Goal: Information Seeking & Learning: Learn about a topic

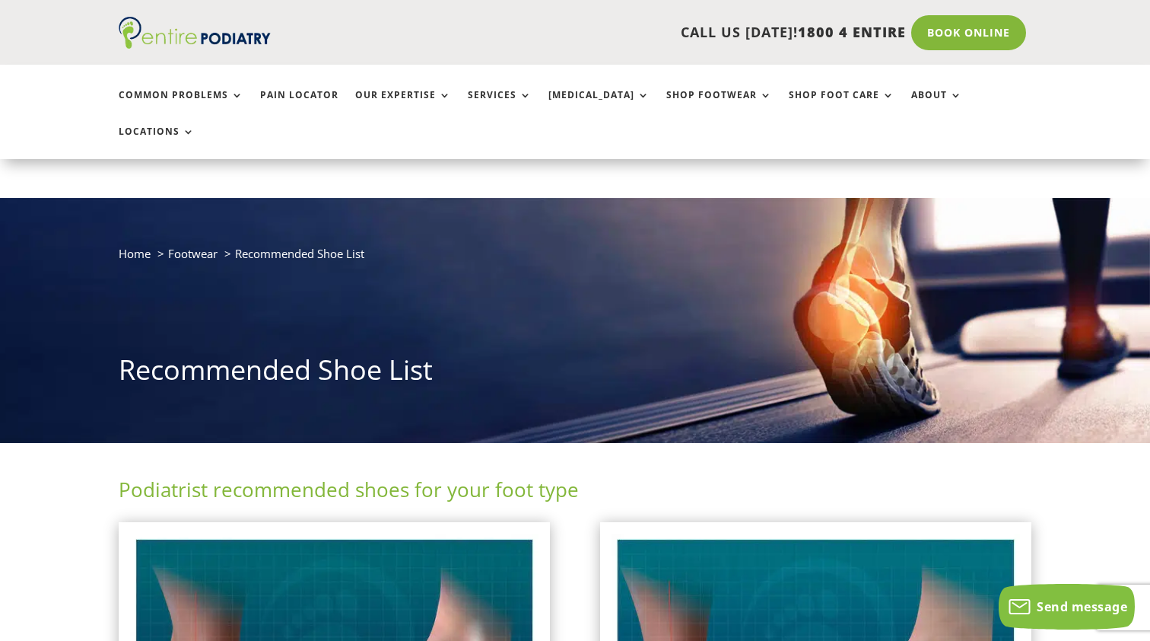
scroll to position [387, 0]
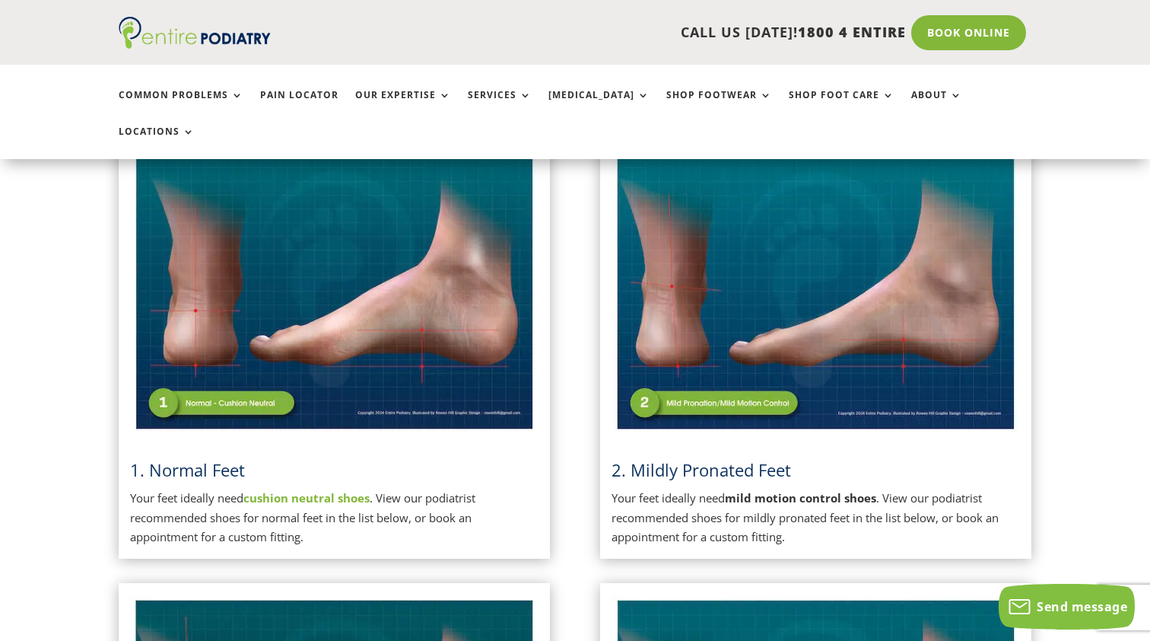
click at [785, 490] on strong "mild motion control shoes" at bounding box center [800, 497] width 151 height 15
click at [283, 490] on strong "cushion neutral shoes" at bounding box center [306, 497] width 126 height 15
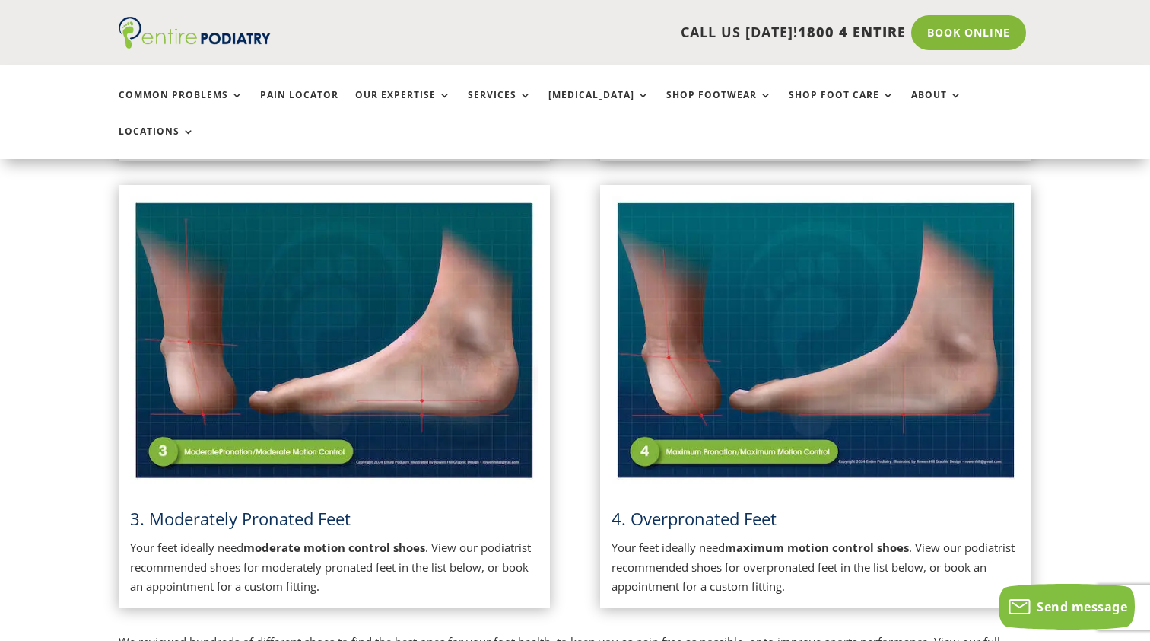
scroll to position [792, 0]
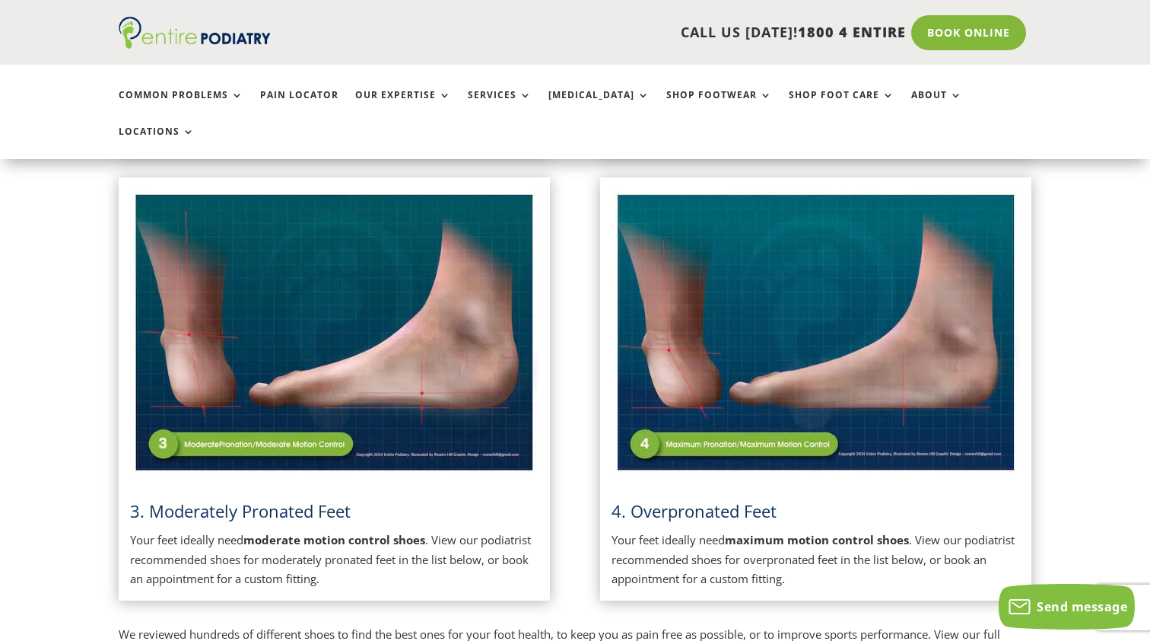
click at [300, 532] on strong "moderate motion control shoes" at bounding box center [334, 539] width 182 height 15
click at [217, 402] on img at bounding box center [334, 333] width 409 height 288
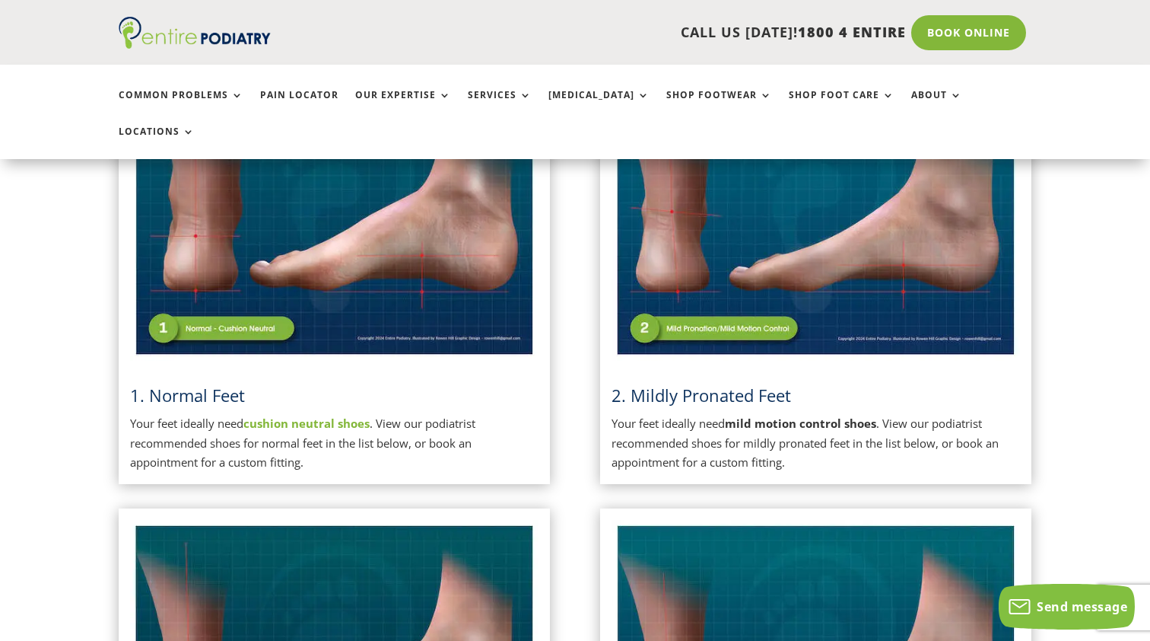
scroll to position [409, 0]
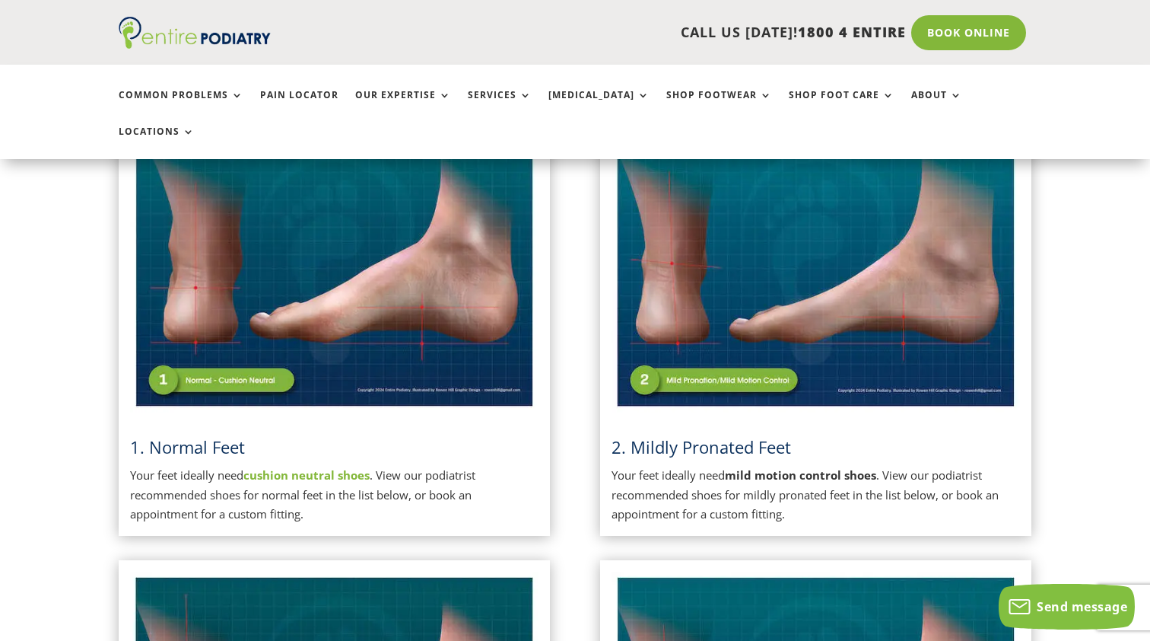
click at [713, 435] on span "2. Mildly Pronated Feet" at bounding box center [702, 446] width 180 height 23
click at [767, 467] on strong "mild motion control shoes" at bounding box center [800, 474] width 151 height 15
click at [678, 331] on img at bounding box center [816, 268] width 409 height 288
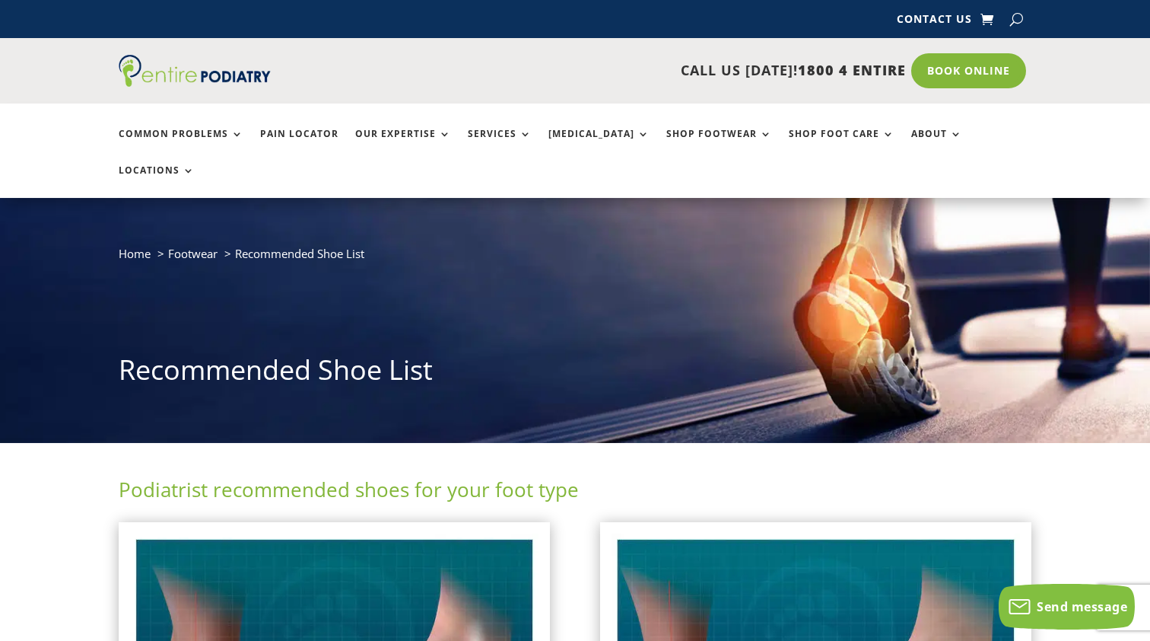
scroll to position [0, 0]
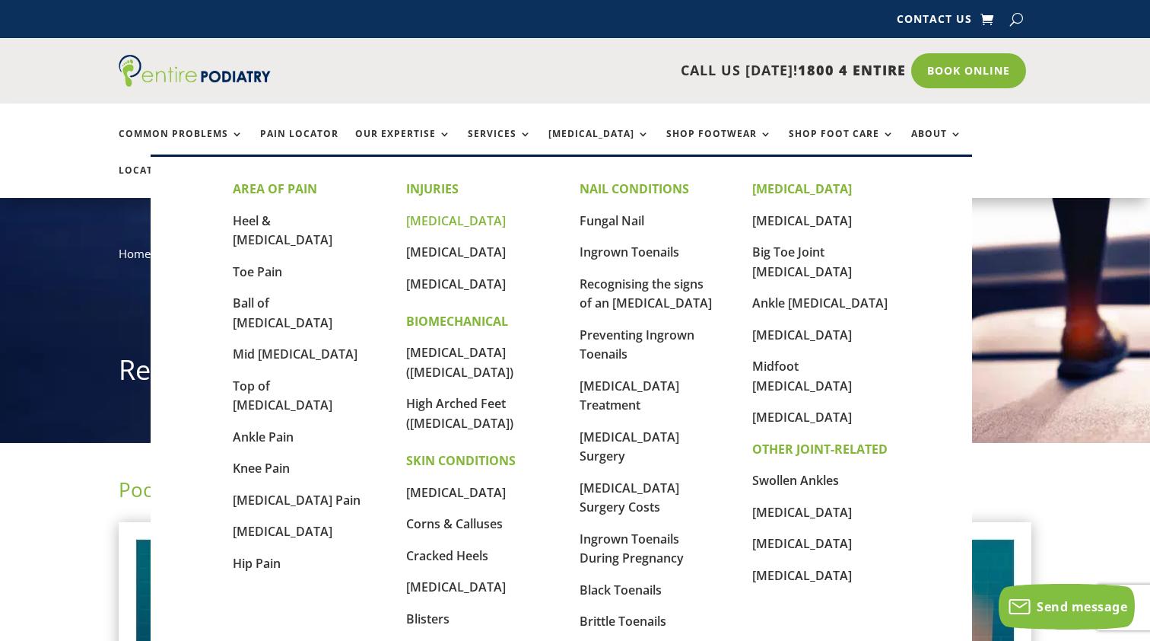
click at [458, 221] on link "[MEDICAL_DATA]" at bounding box center [456, 220] width 100 height 17
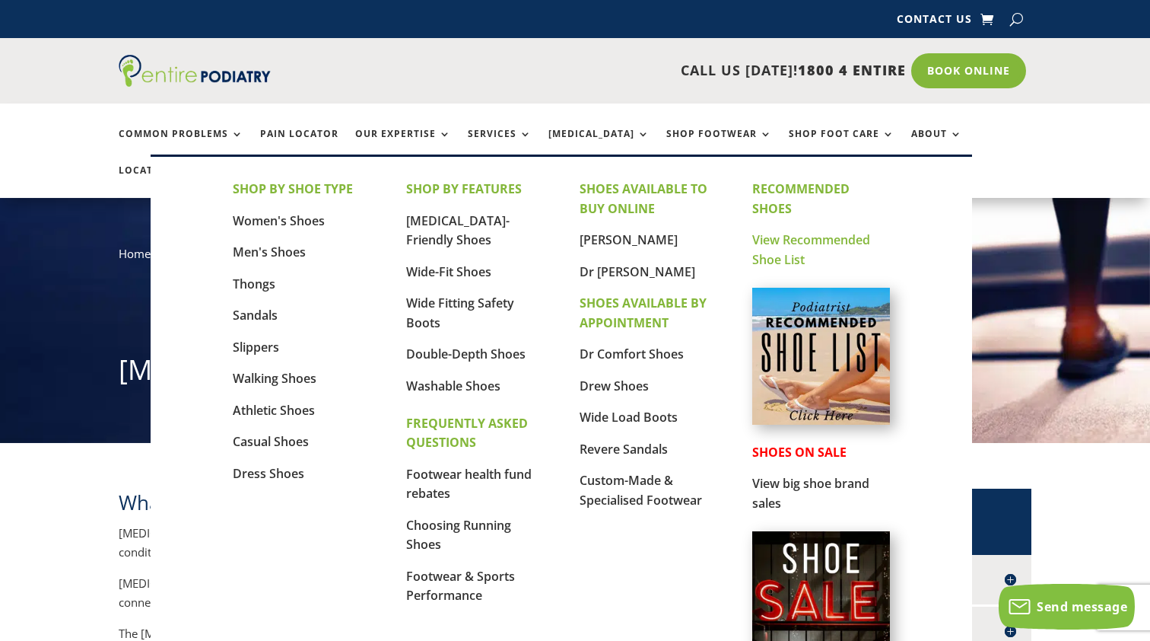
click at [787, 242] on link "View Recommended Shoe List" at bounding box center [811, 249] width 118 height 37
